Goal: Task Accomplishment & Management: Manage account settings

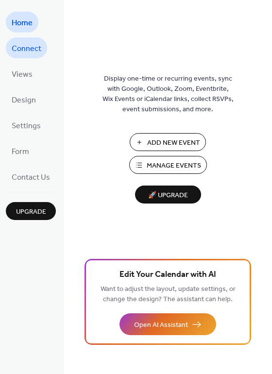
click at [22, 51] on span "Connect" at bounding box center [27, 48] width 30 height 15
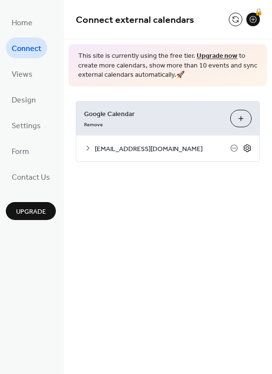
click at [247, 145] on icon at bounding box center [247, 148] width 9 height 9
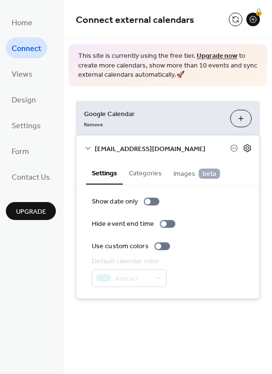
click at [247, 145] on icon at bounding box center [247, 148] width 9 height 9
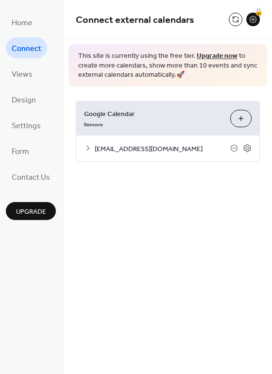
click at [87, 147] on icon at bounding box center [88, 148] width 8 height 8
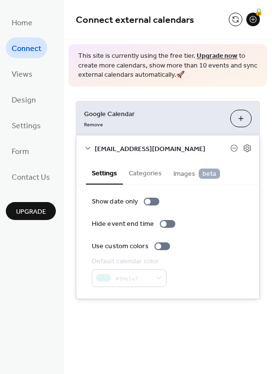
click at [147, 173] on button "Categories" at bounding box center [145, 172] width 45 height 22
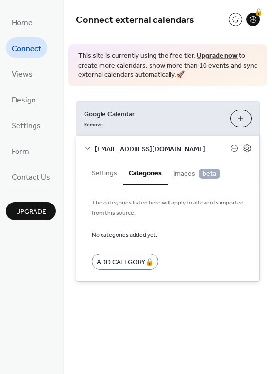
click at [180, 172] on span "Images beta" at bounding box center [196, 174] width 47 height 11
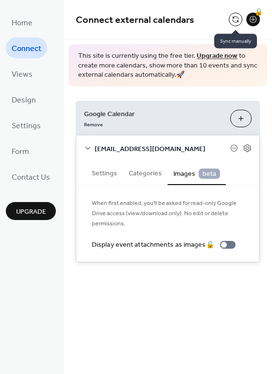
click at [236, 16] on button at bounding box center [236, 20] width 14 height 14
